Goal: Task Accomplishment & Management: Manage account settings

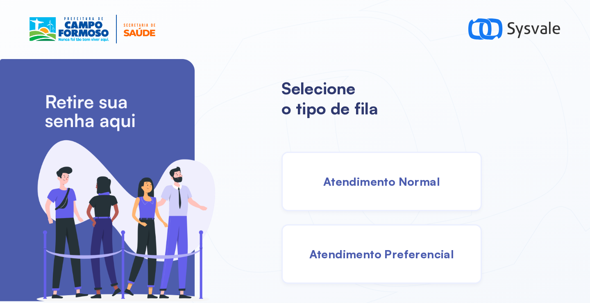
click at [342, 182] on span "Atendimento Normal" at bounding box center [381, 181] width 117 height 14
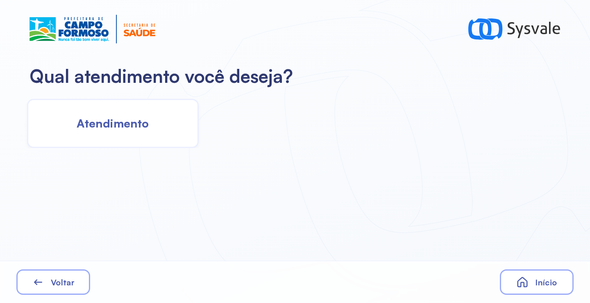
click at [57, 127] on div "Atendimento" at bounding box center [113, 123] width 172 height 49
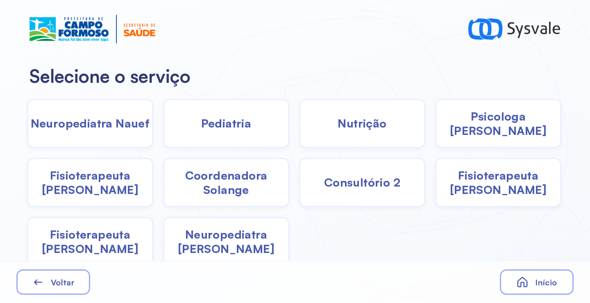
click at [223, 168] on span "Coordenadora Solange" at bounding box center [226, 182] width 124 height 29
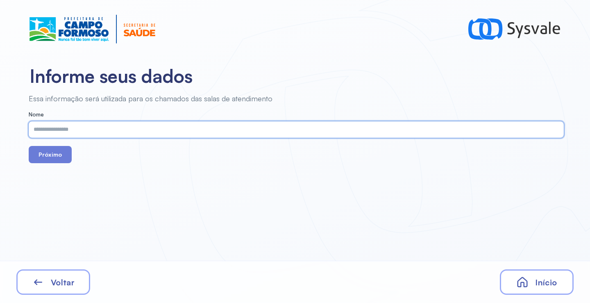
click at [107, 128] on input "text" at bounding box center [295, 129] width 532 height 16
paste input "**********"
type input "**********"
drag, startPoint x: 48, startPoint y: 154, endPoint x: 50, endPoint y: 159, distance: 5.5
click at [48, 157] on button "Próximo" at bounding box center [50, 154] width 43 height 17
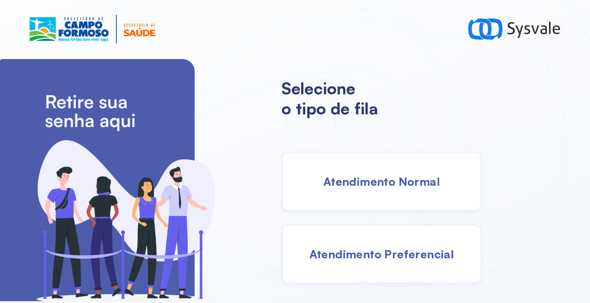
click at [383, 188] on span "Atendimento Normal" at bounding box center [381, 181] width 117 height 14
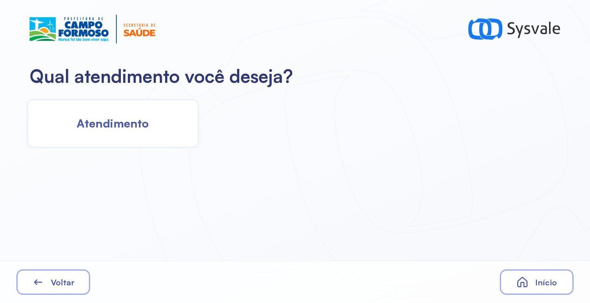
click at [116, 121] on span "Atendimento" at bounding box center [113, 123] width 72 height 14
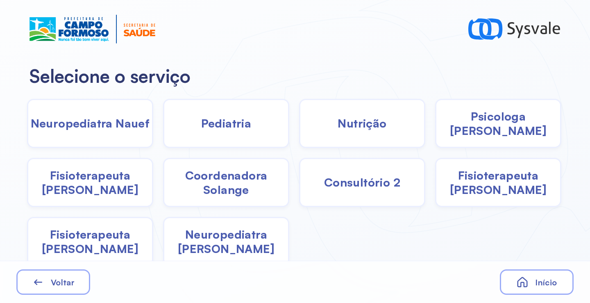
click at [220, 189] on span "Coordenadora Solange" at bounding box center [226, 182] width 124 height 29
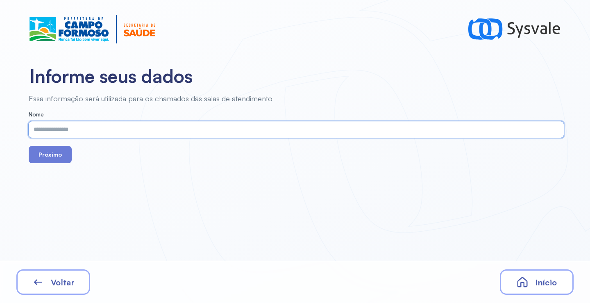
click at [150, 132] on input "text" at bounding box center [295, 129] width 532 height 16
paste input "**********"
type input "**********"
click at [54, 156] on button "Próximo" at bounding box center [50, 154] width 43 height 17
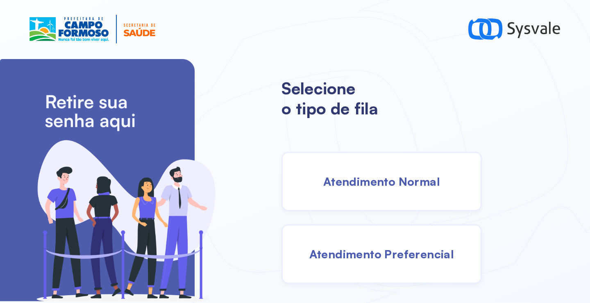
click at [368, 189] on div "Atendimento Normal" at bounding box center [382, 181] width 200 height 59
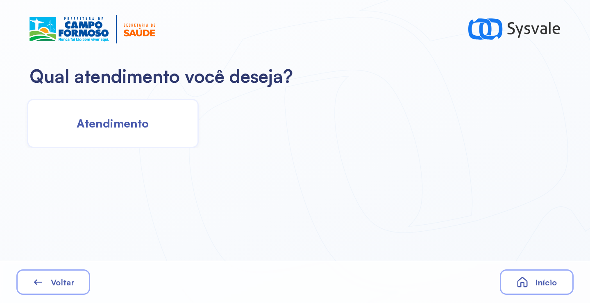
click at [97, 130] on span "Atendimento" at bounding box center [113, 123] width 72 height 14
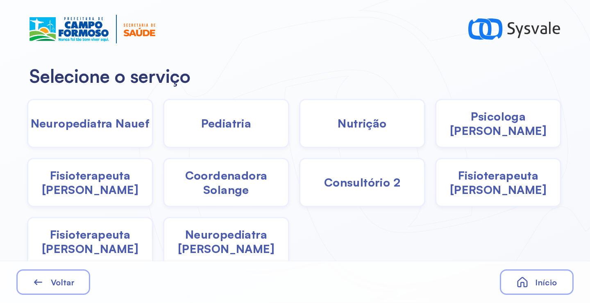
click at [375, 129] on span "Nutrição" at bounding box center [362, 123] width 49 height 14
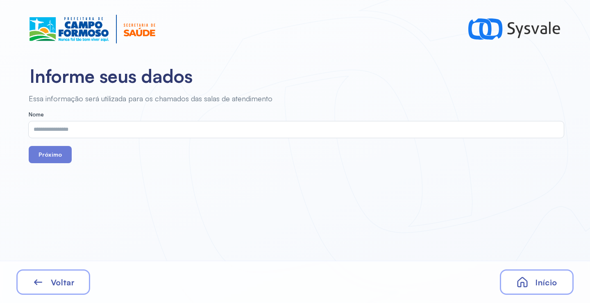
click at [89, 128] on input "text" at bounding box center [295, 129] width 532 height 16
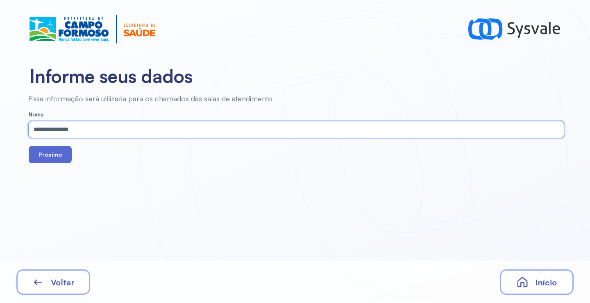
click at [58, 156] on button "Próximo" at bounding box center [50, 154] width 43 height 17
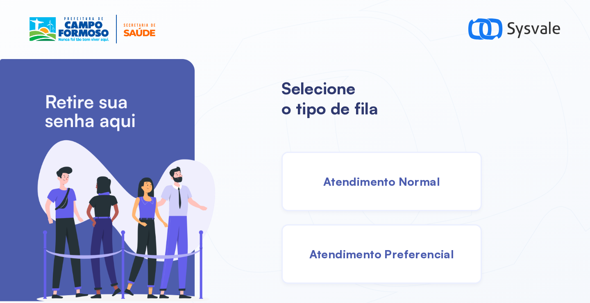
click at [347, 182] on span "Atendimento Normal" at bounding box center [381, 181] width 117 height 14
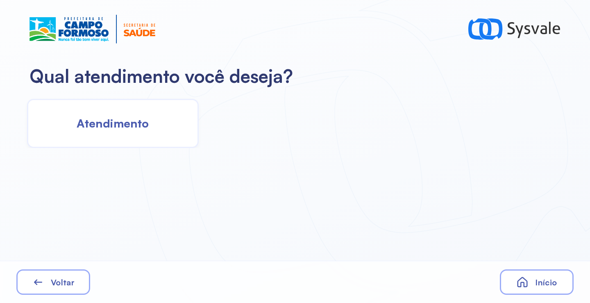
click at [120, 127] on span "Atendimento" at bounding box center [113, 123] width 72 height 14
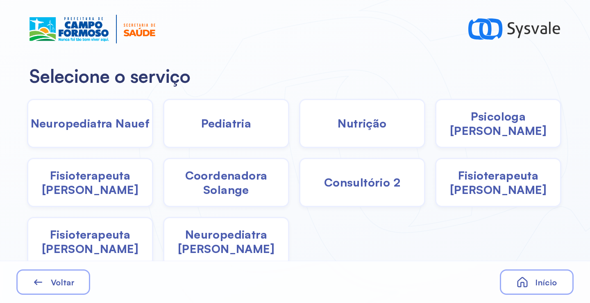
click at [341, 120] on span "Nutrição" at bounding box center [362, 123] width 49 height 14
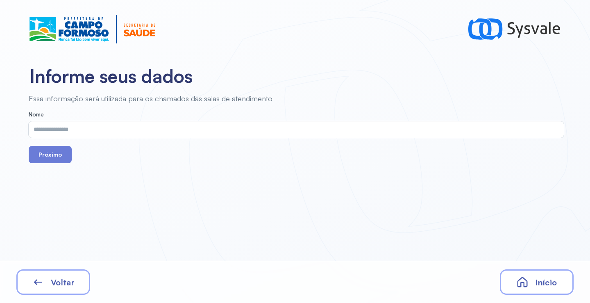
click at [168, 128] on input "text" at bounding box center [295, 129] width 532 height 16
click at [53, 157] on button "Próximo" at bounding box center [50, 154] width 43 height 17
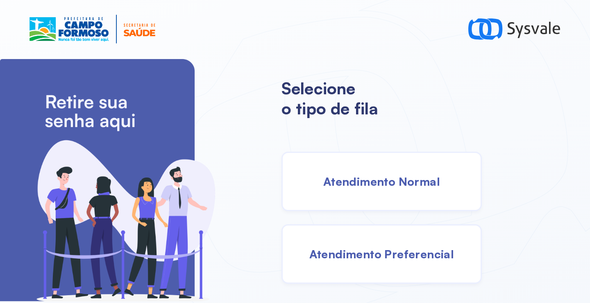
click at [376, 170] on div "Atendimento Normal" at bounding box center [382, 181] width 200 height 59
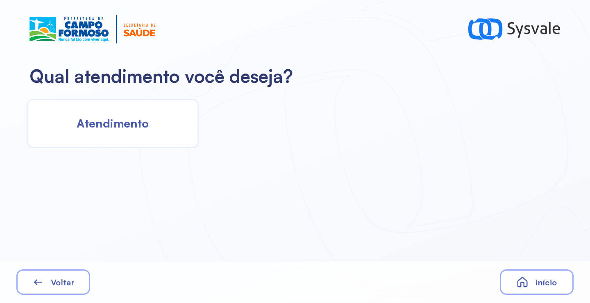
click at [150, 128] on div "Atendimento" at bounding box center [113, 123] width 172 height 49
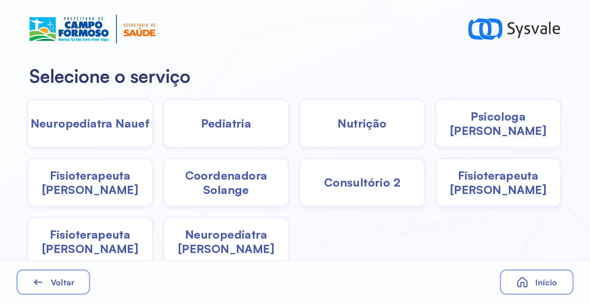
click at [101, 179] on span "Fisioterapeuta [PERSON_NAME]" at bounding box center [90, 182] width 124 height 29
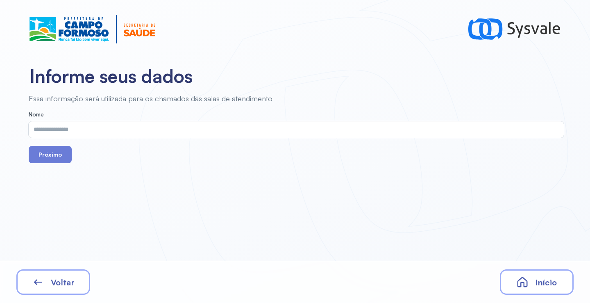
click at [97, 132] on input "text" at bounding box center [295, 129] width 532 height 16
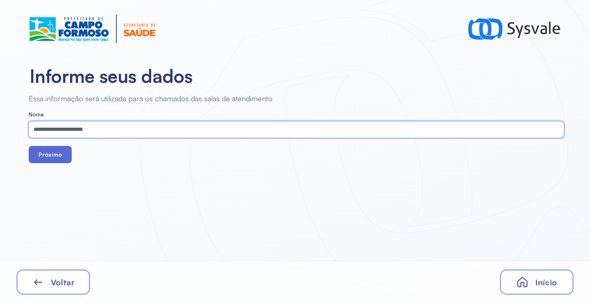
click at [55, 155] on button "Próximo" at bounding box center [50, 154] width 43 height 17
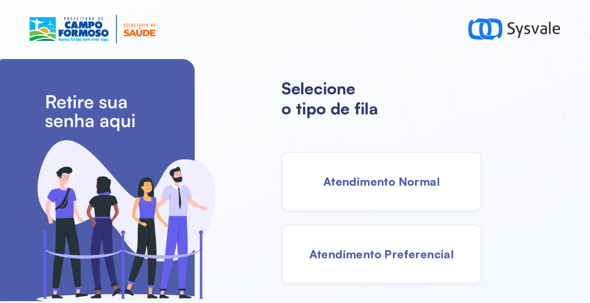
click at [342, 189] on div "Atendimento Normal" at bounding box center [382, 181] width 200 height 59
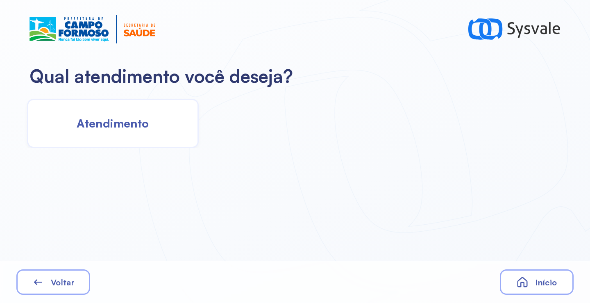
click at [84, 134] on div "Atendimento" at bounding box center [113, 123] width 172 height 49
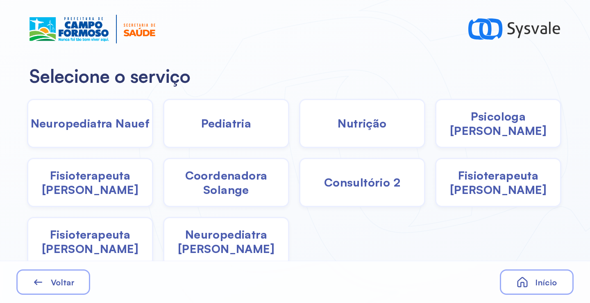
drag, startPoint x: 380, startPoint y: 129, endPoint x: 376, endPoint y: 129, distance: 4.1
click at [376, 129] on span "Nutrição" at bounding box center [362, 123] width 49 height 14
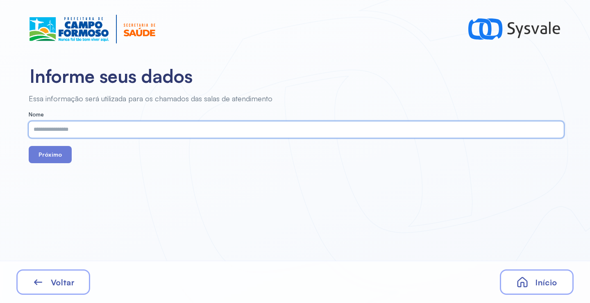
click at [136, 134] on input "text" at bounding box center [295, 129] width 532 height 16
paste input "**********"
type input "**********"
click at [54, 156] on button "Próximo" at bounding box center [50, 154] width 43 height 17
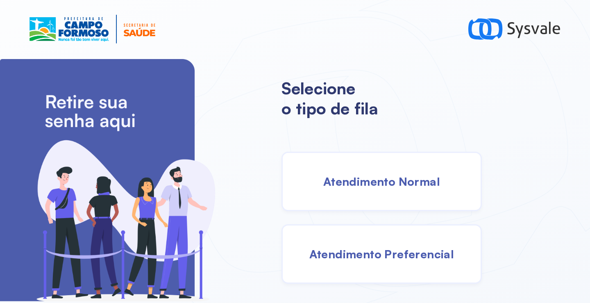
click at [335, 175] on span "Atendimento Normal" at bounding box center [381, 181] width 117 height 14
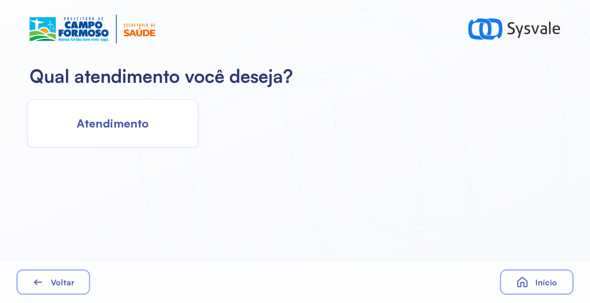
click at [101, 143] on div "Atendimento" at bounding box center [113, 123] width 172 height 49
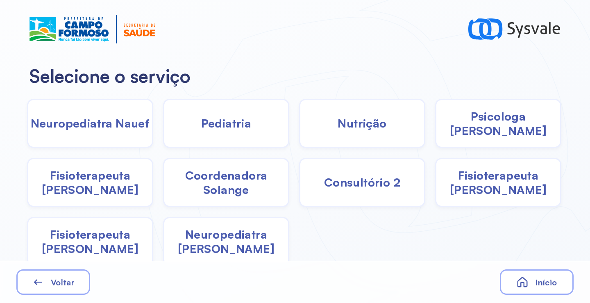
click at [115, 181] on span "Fisioterapeuta [PERSON_NAME]" at bounding box center [90, 182] width 124 height 29
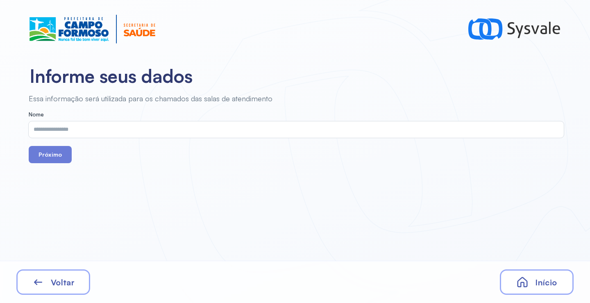
drag, startPoint x: 137, startPoint y: 125, endPoint x: 137, endPoint y: 132, distance: 7.4
click at [137, 131] on input "text" at bounding box center [295, 129] width 532 height 16
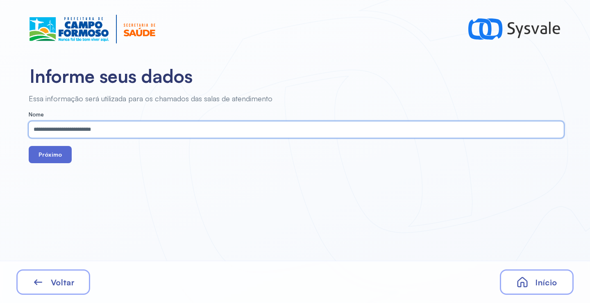
click at [60, 157] on button "Próximo" at bounding box center [50, 154] width 43 height 17
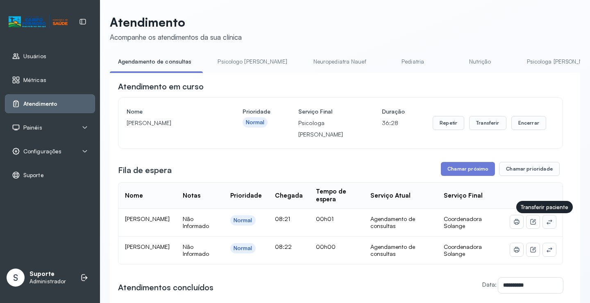
click at [547, 224] on icon at bounding box center [549, 221] width 5 height 5
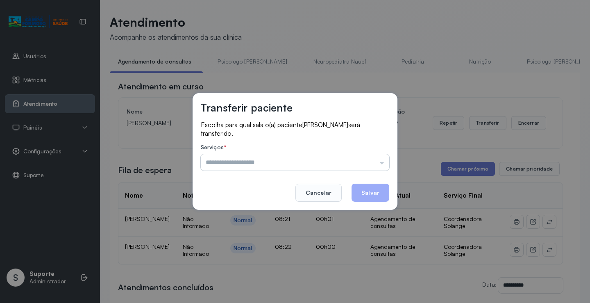
click at [229, 162] on input "text" at bounding box center [295, 162] width 189 height 16
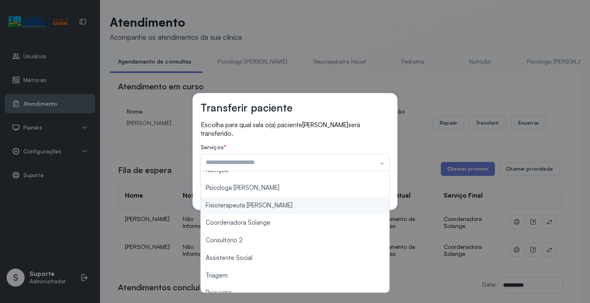
scroll to position [82, 0]
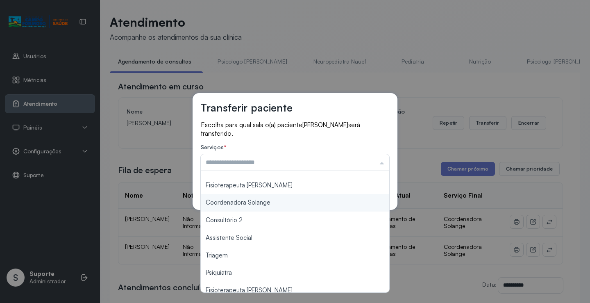
type input "**********"
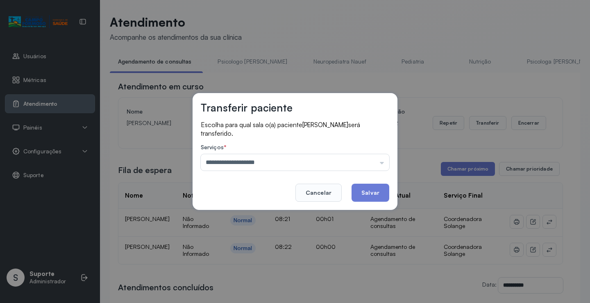
click at [238, 205] on div "**********" at bounding box center [295, 151] width 205 height 117
click at [373, 193] on button "Salvar" at bounding box center [371, 193] width 38 height 18
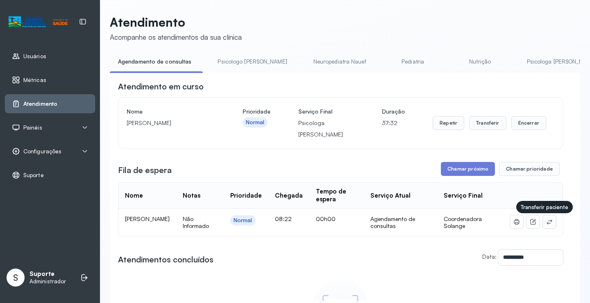
click at [546, 224] on icon at bounding box center [549, 222] width 7 height 7
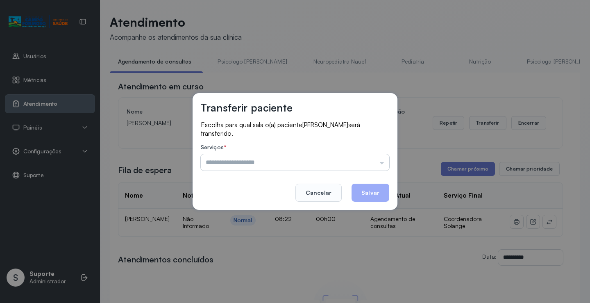
click at [262, 164] on input "text" at bounding box center [295, 162] width 189 height 16
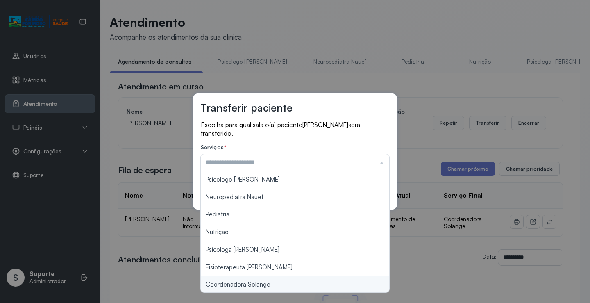
type input "**********"
click at [261, 285] on div "**********" at bounding box center [295, 151] width 590 height 303
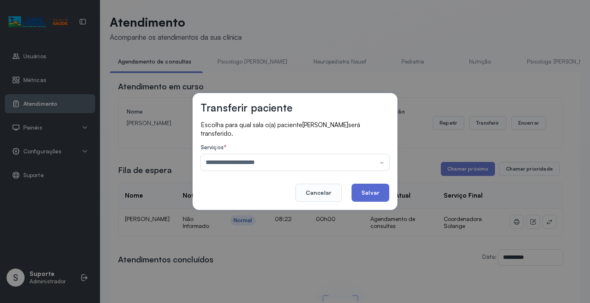
click at [371, 192] on button "Salvar" at bounding box center [371, 193] width 38 height 18
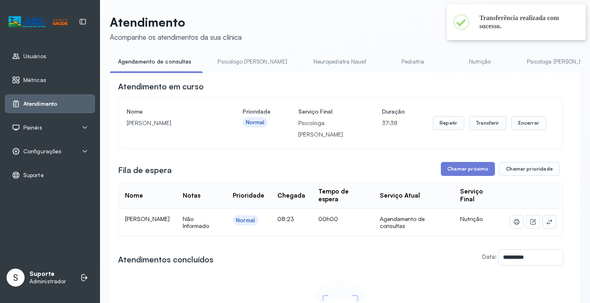
click at [547, 224] on icon at bounding box center [549, 221] width 5 height 5
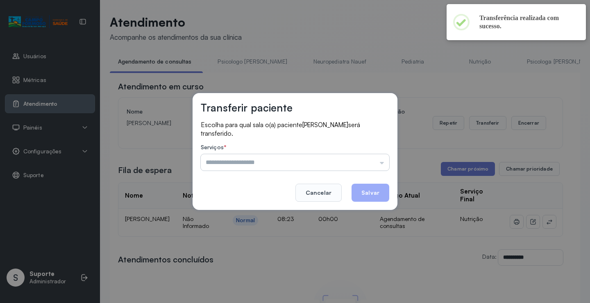
click at [218, 162] on input "text" at bounding box center [295, 162] width 189 height 16
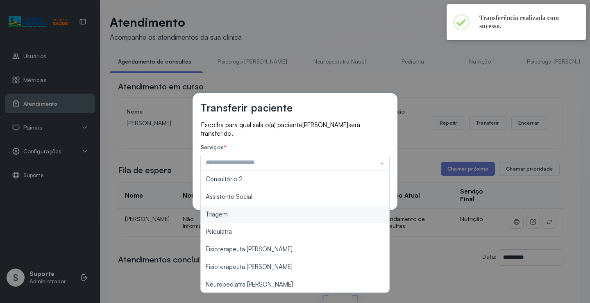
scroll to position [124, 0]
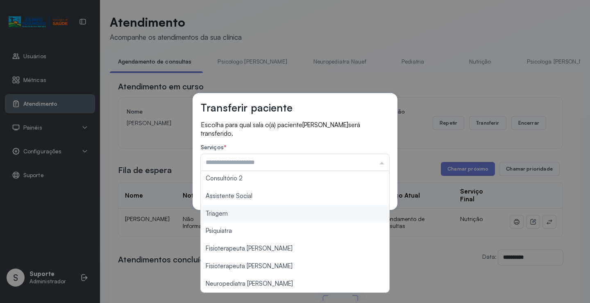
type input "*******"
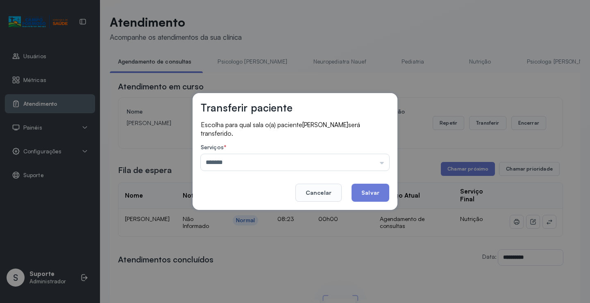
click at [216, 214] on div "Transferir paciente Escolha para qual sala o(a) paciente Lais Silva Santos será…" at bounding box center [295, 151] width 590 height 303
click at [363, 197] on button "Salvar" at bounding box center [371, 193] width 38 height 18
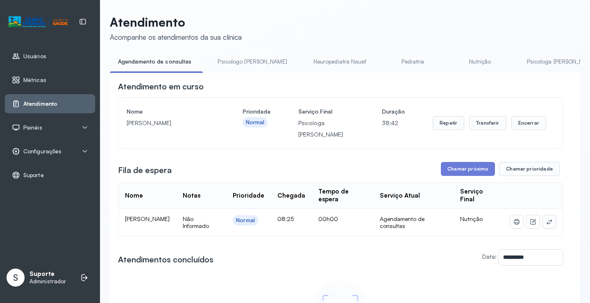
click at [546, 225] on icon at bounding box center [549, 222] width 7 height 7
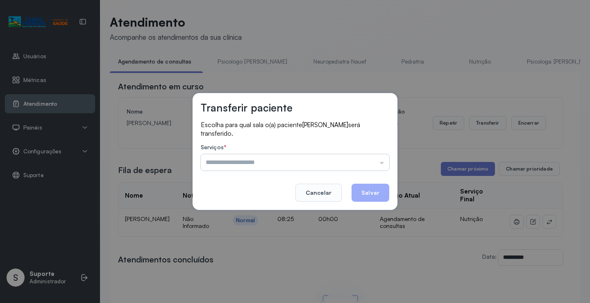
click at [270, 162] on input "text" at bounding box center [295, 162] width 189 height 16
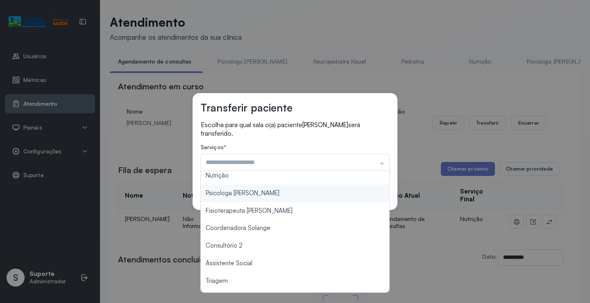
scroll to position [82, 0]
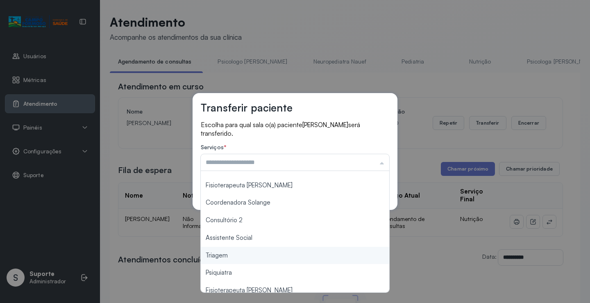
type input "*******"
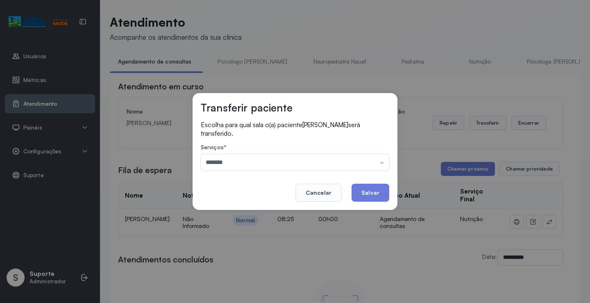
click at [229, 257] on div "Transferir paciente Escolha para qual sala o(a) paciente Enzo Davi Silva Santos…" at bounding box center [295, 151] width 590 height 303
click at [367, 193] on button "Salvar" at bounding box center [371, 193] width 38 height 18
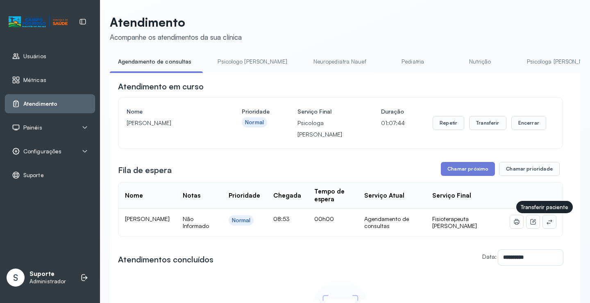
click at [546, 225] on icon at bounding box center [549, 222] width 7 height 7
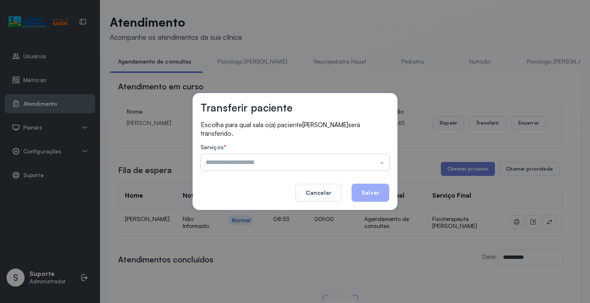
click at [270, 166] on input "text" at bounding box center [295, 162] width 189 height 16
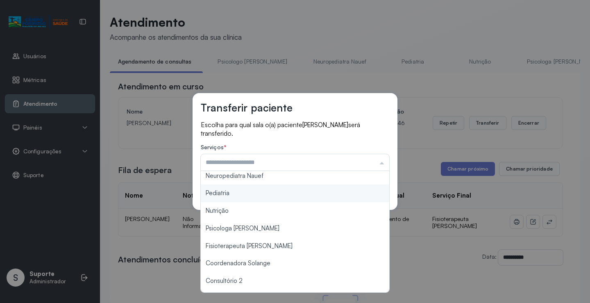
scroll to position [41, 0]
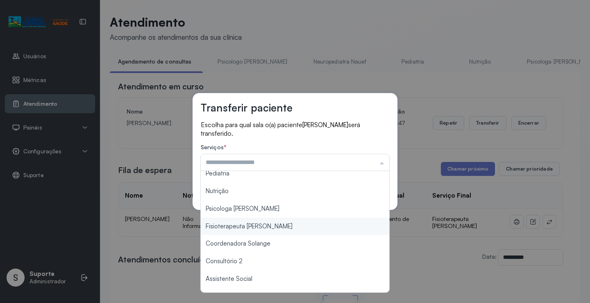
type input "**********"
click at [263, 223] on div "**********" at bounding box center [295, 151] width 590 height 303
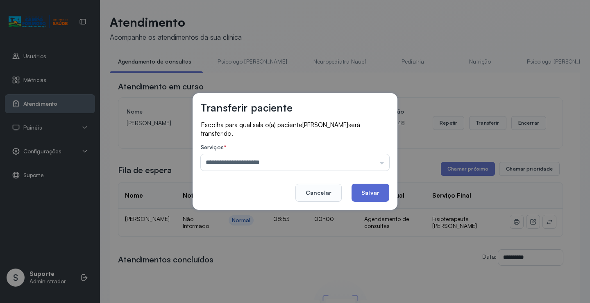
click at [372, 190] on button "Salvar" at bounding box center [371, 193] width 38 height 18
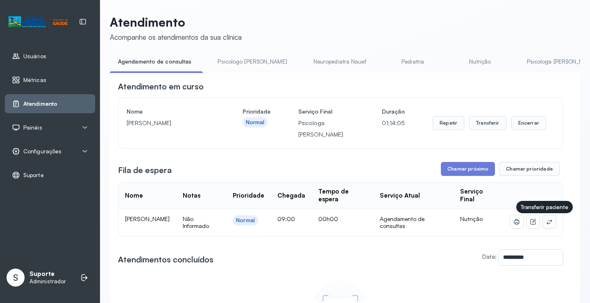
click at [547, 223] on icon at bounding box center [549, 221] width 5 height 5
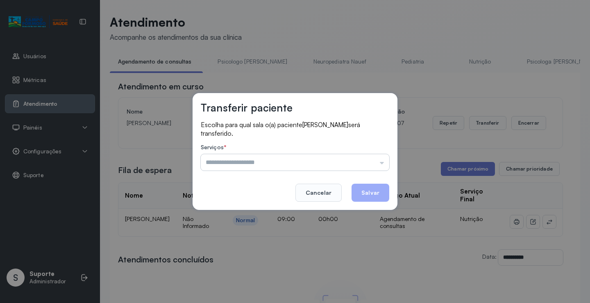
click at [283, 161] on input "text" at bounding box center [295, 162] width 189 height 16
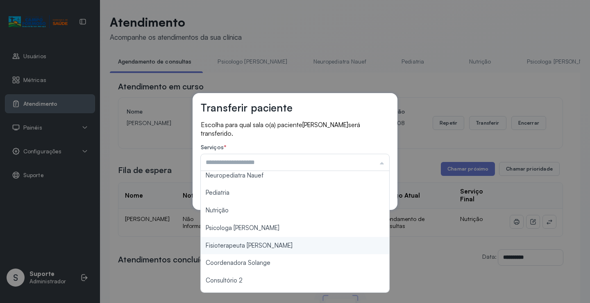
scroll to position [82, 0]
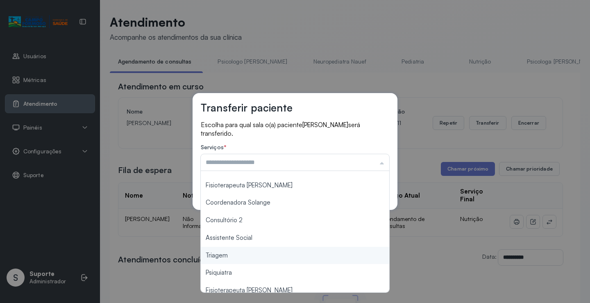
type input "*******"
click at [242, 257] on div "Transferir paciente Escolha para qual sala o(a) paciente [PERSON_NAME] será tra…" at bounding box center [295, 151] width 590 height 303
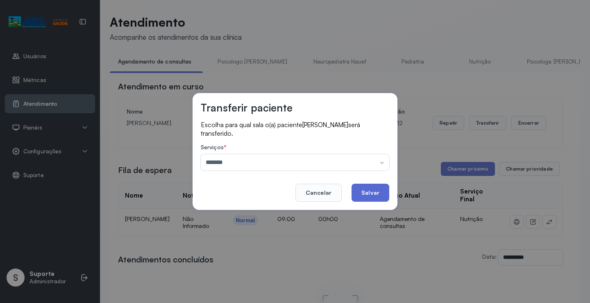
click at [369, 192] on button "Salvar" at bounding box center [371, 193] width 38 height 18
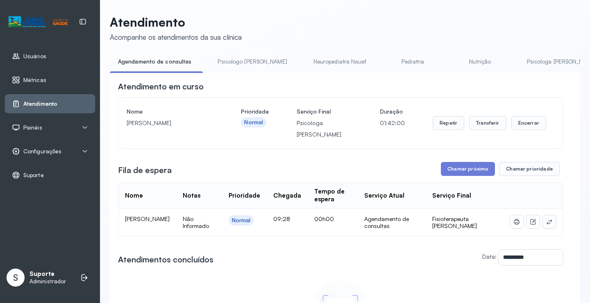
click at [547, 224] on icon at bounding box center [549, 222] width 7 height 7
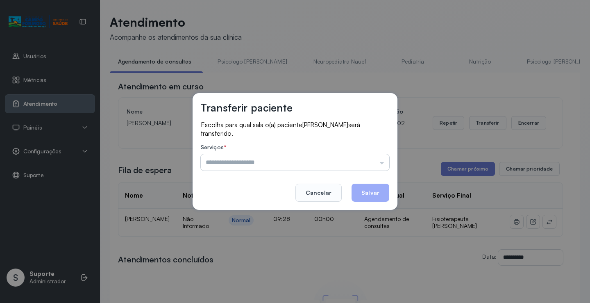
click at [291, 164] on input "text" at bounding box center [295, 162] width 189 height 16
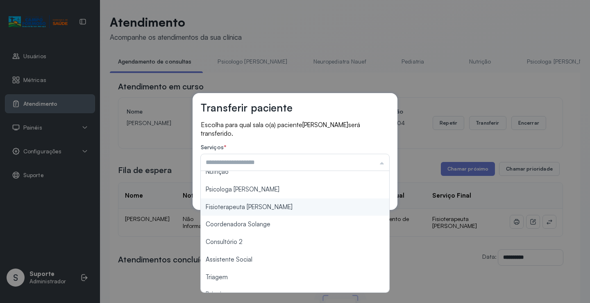
scroll to position [82, 0]
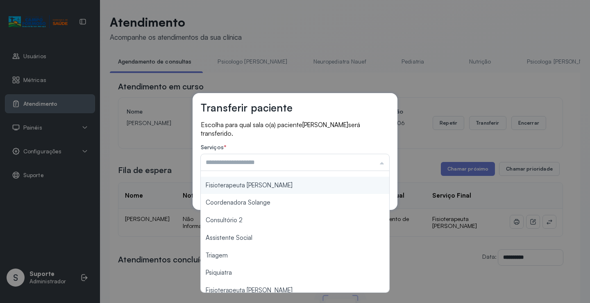
type input "**********"
click at [252, 188] on div "**********" at bounding box center [295, 151] width 205 height 117
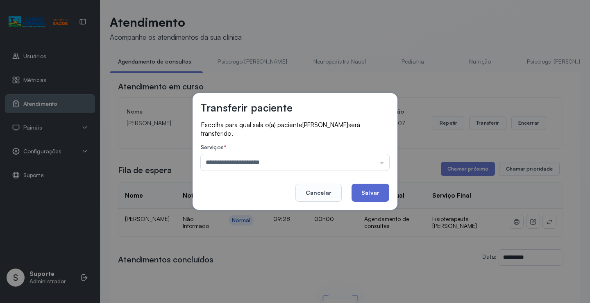
click at [366, 196] on button "Salvar" at bounding box center [371, 193] width 38 height 18
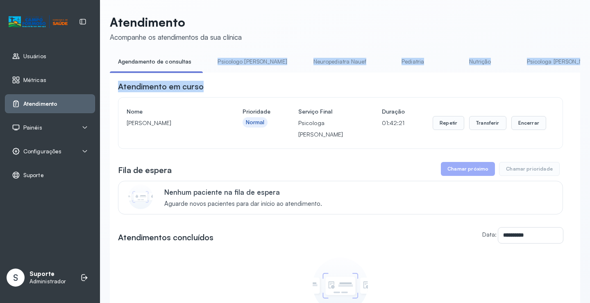
drag, startPoint x: 210, startPoint y: 72, endPoint x: 294, endPoint y: 78, distance: 83.5
click at [294, 78] on div "**********" at bounding box center [345, 224] width 471 height 338
click at [317, 81] on div "**********" at bounding box center [345, 233] width 471 height 320
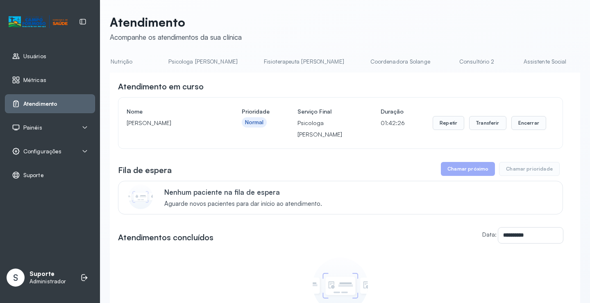
scroll to position [0, 360]
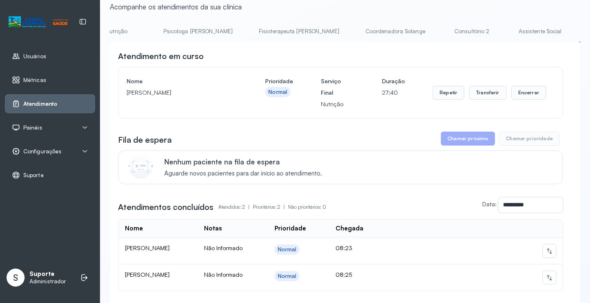
scroll to position [102, 0]
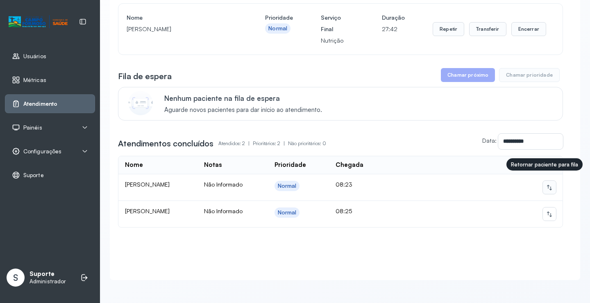
click at [546, 184] on icon at bounding box center [549, 187] width 7 height 7
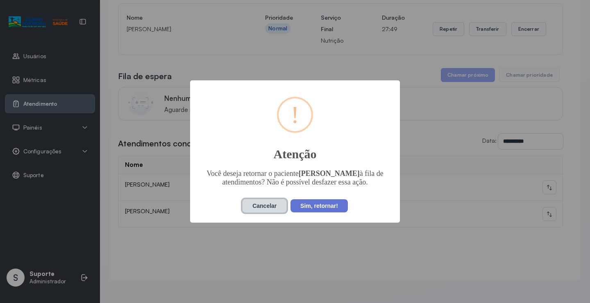
click at [264, 207] on button "Cancelar" at bounding box center [264, 206] width 45 height 14
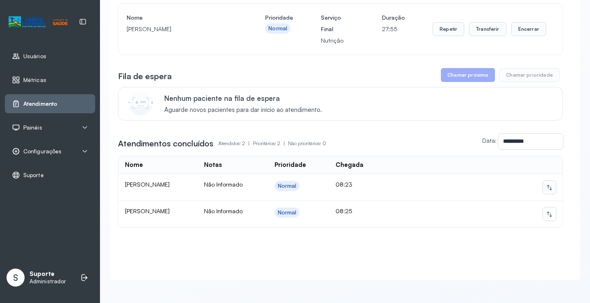
click at [546, 184] on icon at bounding box center [549, 187] width 7 height 7
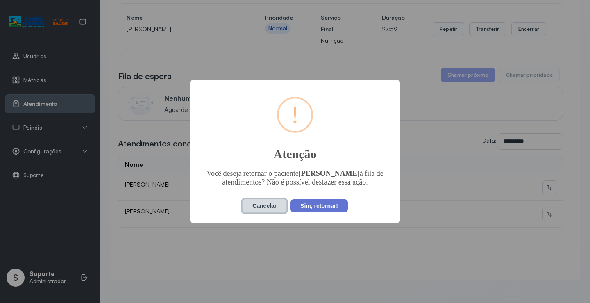
click at [261, 206] on button "Cancelar" at bounding box center [264, 206] width 45 height 14
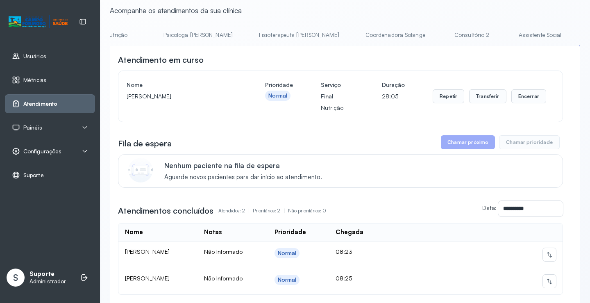
scroll to position [41, 0]
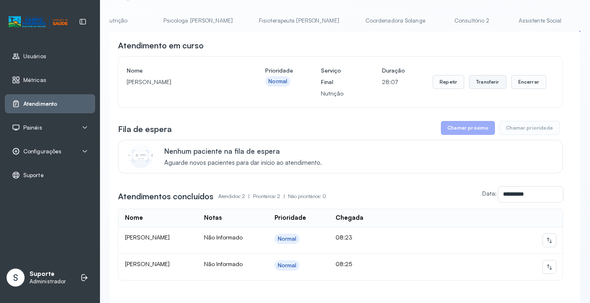
click at [486, 85] on button "Transferir" at bounding box center [487, 82] width 37 height 14
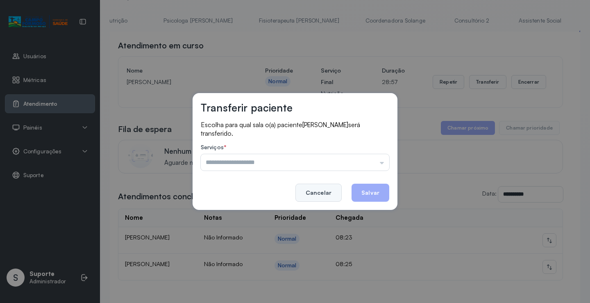
click at [319, 189] on button "Cancelar" at bounding box center [319, 193] width 46 height 18
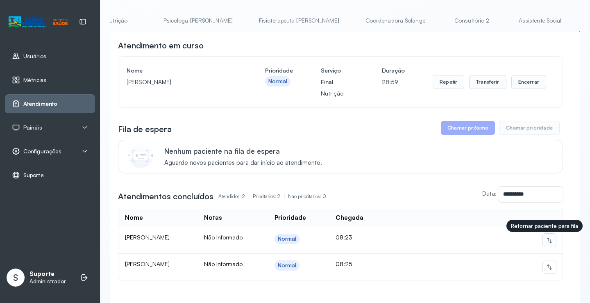
click at [546, 242] on icon at bounding box center [549, 240] width 7 height 7
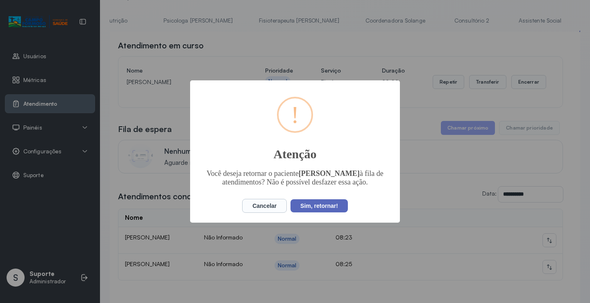
click at [316, 207] on button "Sim, retornar!" at bounding box center [319, 205] width 57 height 13
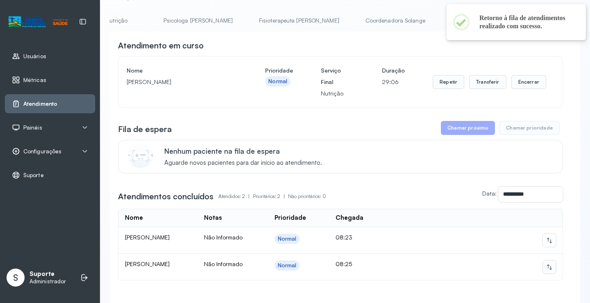
click at [546, 270] on icon at bounding box center [549, 267] width 7 height 7
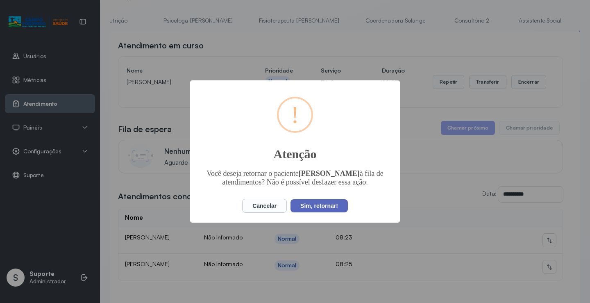
click at [324, 208] on button "Sim, retornar!" at bounding box center [319, 205] width 57 height 13
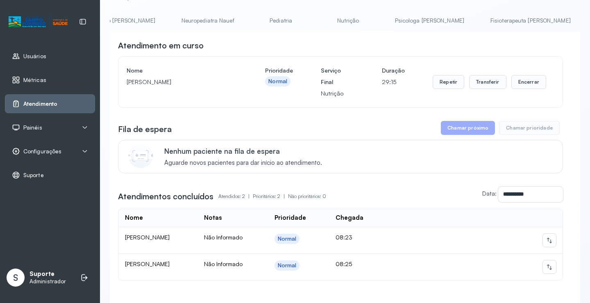
scroll to position [0, 0]
click at [157, 20] on link "Agendamento de consultas" at bounding box center [153, 21] width 87 height 14
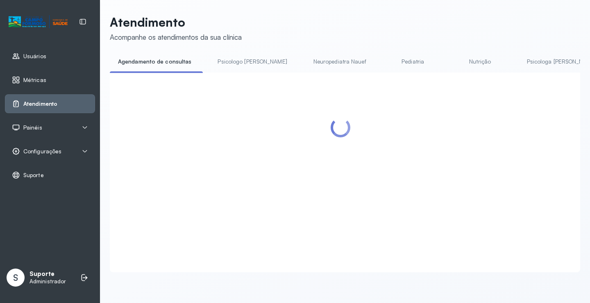
scroll to position [41, 0]
